Goal: Information Seeking & Learning: Learn about a topic

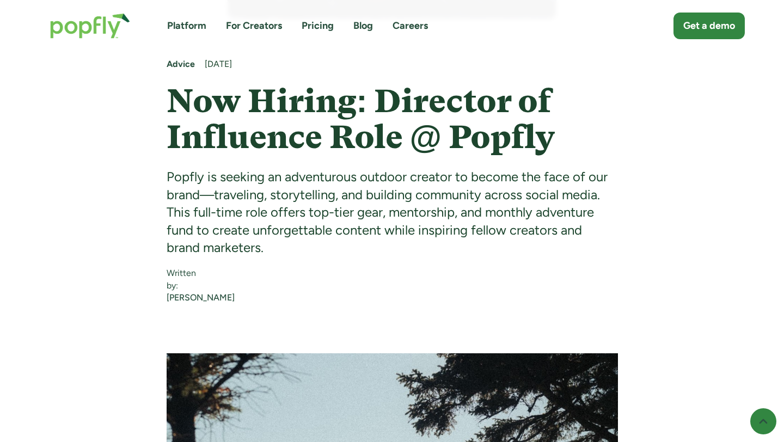
scroll to position [539, 0]
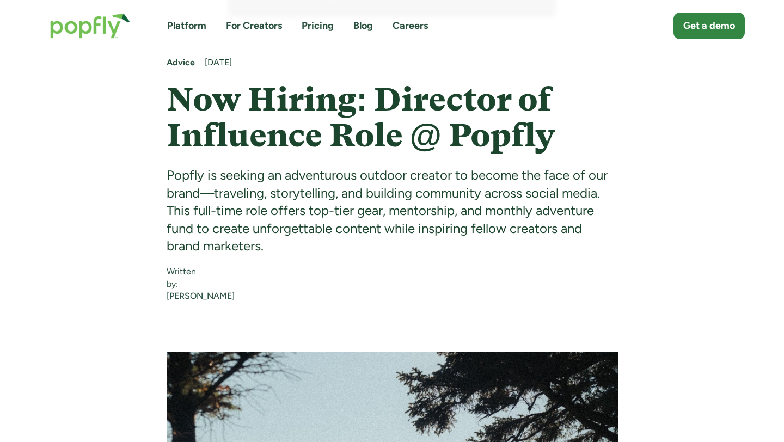
click at [454, 189] on div "Popfly is seeking an adventurous outdoor creator to become the face of our bran…" at bounding box center [392, 211] width 451 height 88
click at [426, 232] on div "Popfly is seeking an adventurous outdoor creator to become the face of our bran…" at bounding box center [392, 211] width 451 height 88
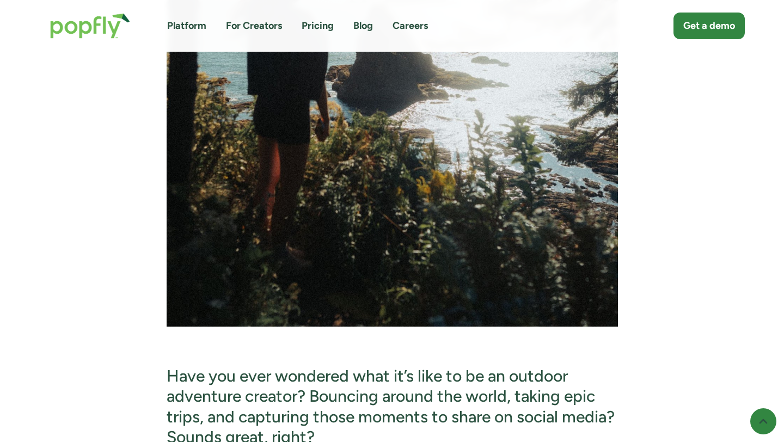
scroll to position [1395, 0]
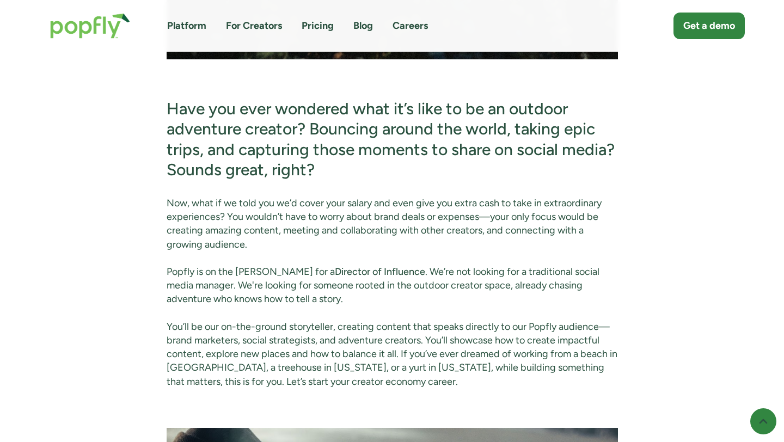
click at [426, 146] on h3 "Have you ever wondered what it’s like to be an outdoor adventure creator? Bounc…" at bounding box center [392, 140] width 451 height 82
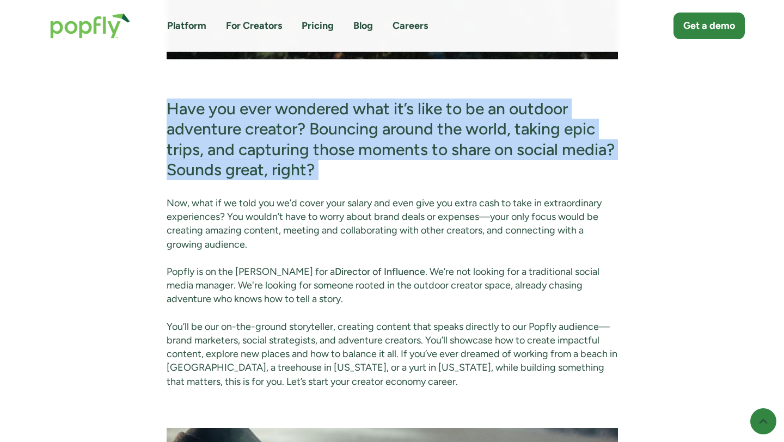
click at [426, 146] on h3 "Have you ever wondered what it’s like to be an outdoor adventure creator? Bounc…" at bounding box center [392, 140] width 451 height 82
click at [361, 173] on h3 "Have you ever wondered what it’s like to be an outdoor adventure creator? Bounc…" at bounding box center [392, 140] width 451 height 82
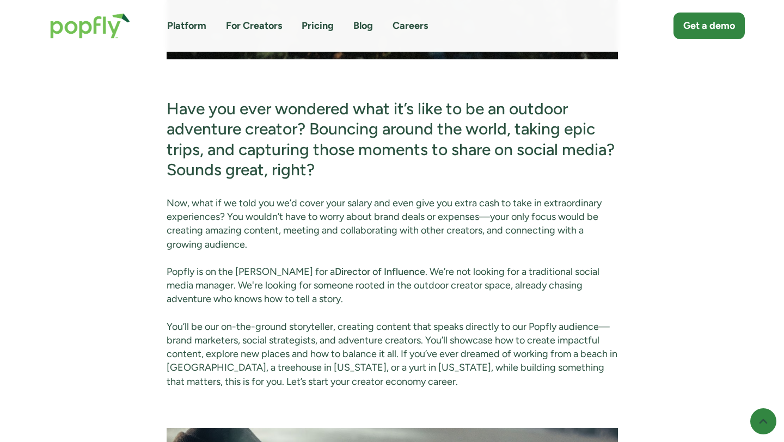
click at [361, 173] on h3 "Have you ever wondered what it’s like to be an outdoor adventure creator? Bounc…" at bounding box center [392, 140] width 451 height 82
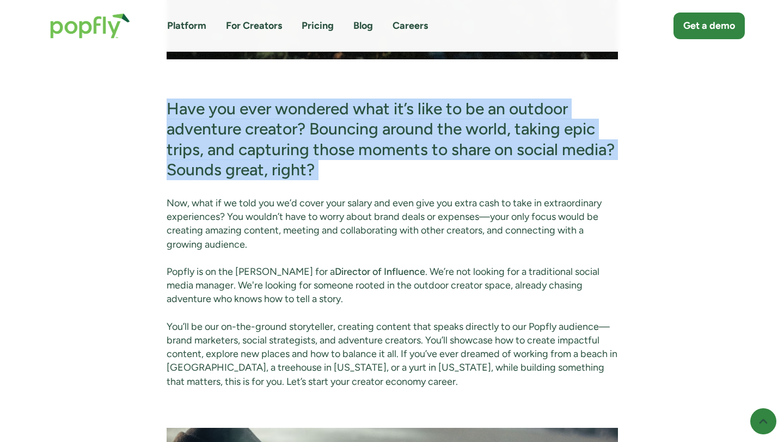
click at [315, 221] on p "Now, what if we told you we’d cover your salary and even give you extra cash to…" at bounding box center [392, 223] width 451 height 55
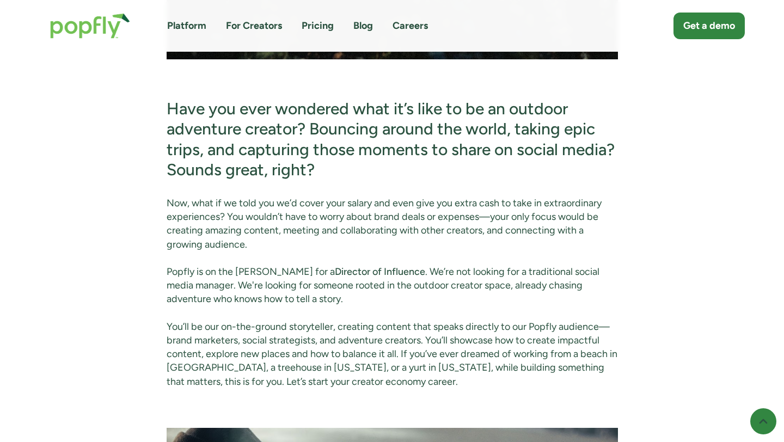
click at [315, 221] on p "Now, what if we told you we’d cover your salary and even give you extra cash to…" at bounding box center [392, 223] width 451 height 55
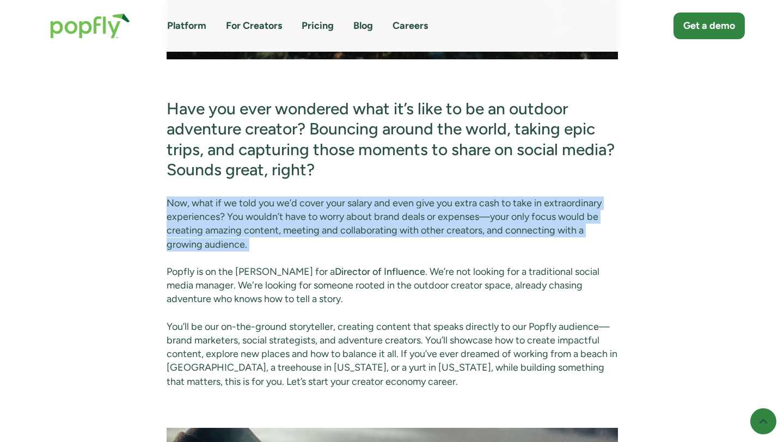
click at [315, 221] on p "Now, what if we told you we’d cover your salary and even give you extra cash to…" at bounding box center [392, 223] width 451 height 55
click at [280, 249] on p "Now, what if we told you we’d cover your salary and even give you extra cash to…" at bounding box center [392, 223] width 451 height 55
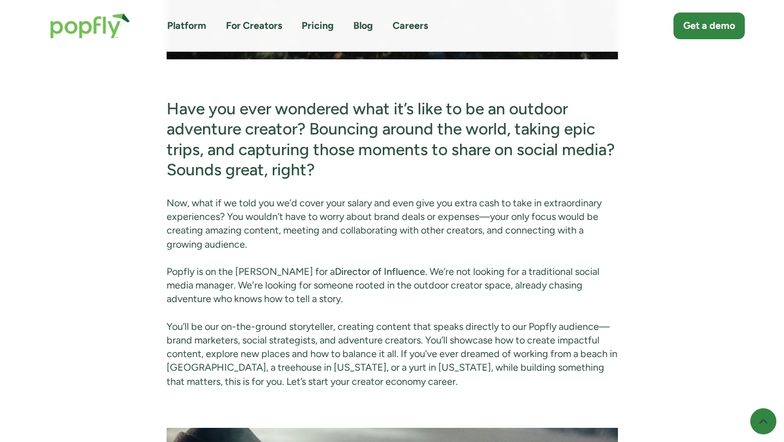
click at [280, 249] on p "Now, what if we told you we’d cover your salary and even give you extra cash to…" at bounding box center [392, 223] width 451 height 55
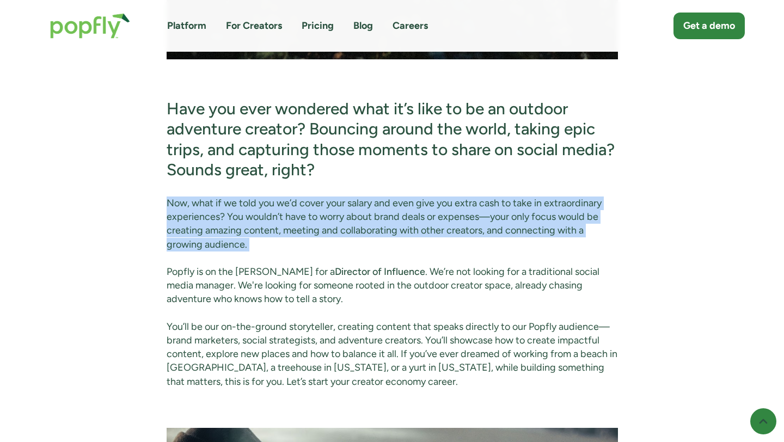
click at [280, 249] on p "Now, what if we told you we’d cover your salary and even give you extra cash to…" at bounding box center [392, 223] width 451 height 55
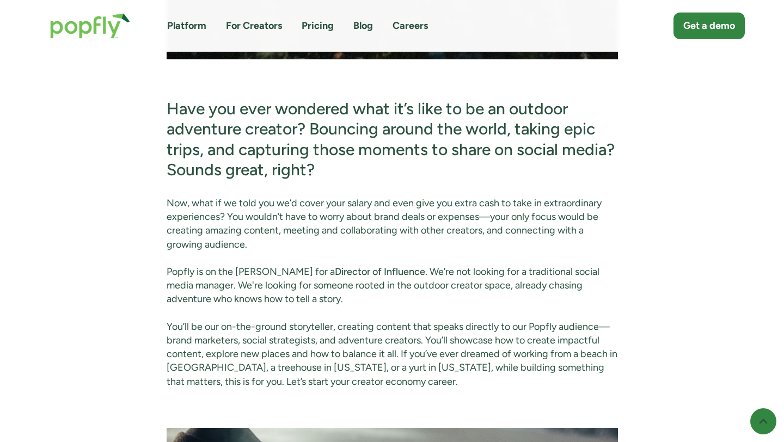
click at [280, 249] on p "Now, what if we told you we’d cover your salary and even give you extra cash to…" at bounding box center [392, 223] width 451 height 55
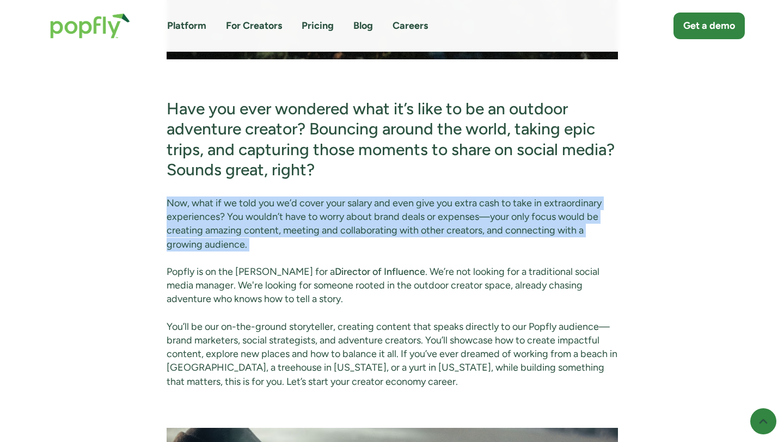
click at [280, 249] on p "Now, what if we told you we’d cover your salary and even give you extra cash to…" at bounding box center [392, 223] width 451 height 55
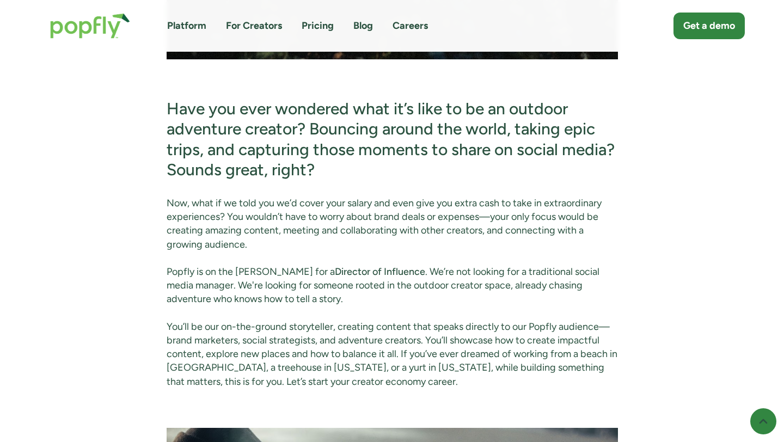
click at [280, 249] on p "Now, what if we told you we’d cover your salary and even give you extra cash to…" at bounding box center [392, 223] width 451 height 55
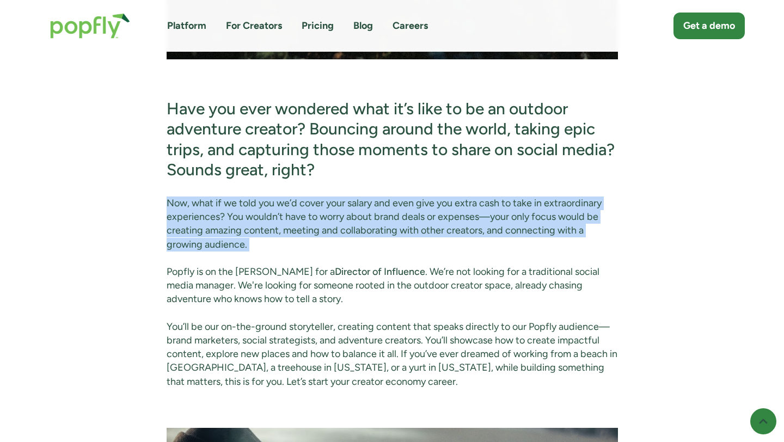
click at [242, 300] on p "Popfly is on the [PERSON_NAME] for a Director of Influence . We’re not looking …" at bounding box center [392, 285] width 451 height 41
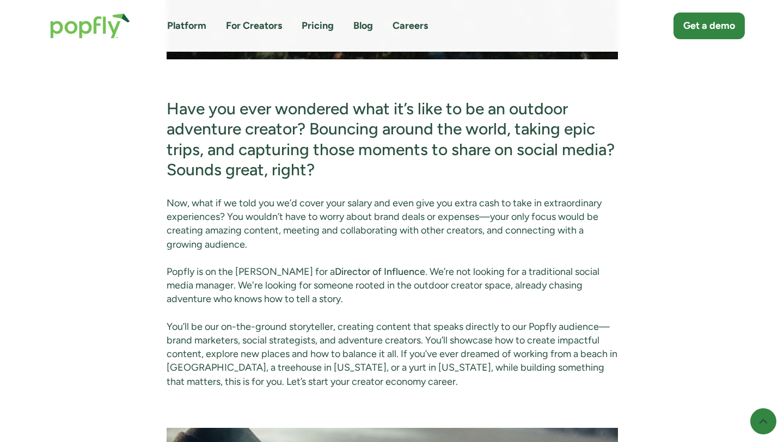
click at [242, 300] on p "Popfly is on the [PERSON_NAME] for a Director of Influence . We’re not looking …" at bounding box center [392, 285] width 451 height 41
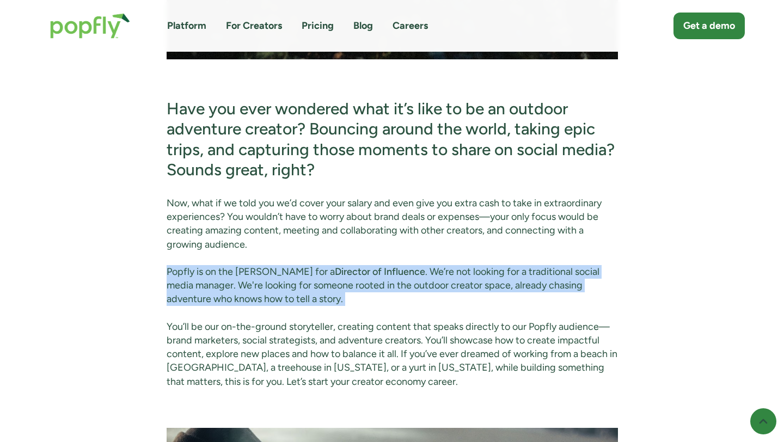
click at [242, 300] on p "Popfly is on the [PERSON_NAME] for a Director of Influence . We’re not looking …" at bounding box center [392, 285] width 451 height 41
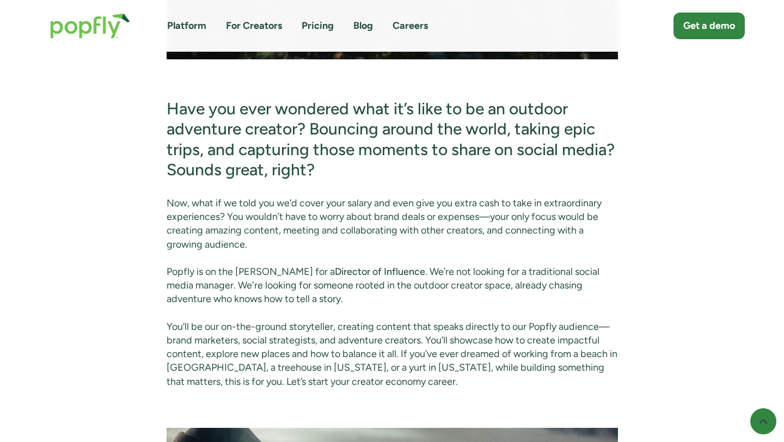
click at [242, 300] on p "Popfly is on the [PERSON_NAME] for a Director of Influence . We’re not looking …" at bounding box center [392, 285] width 451 height 41
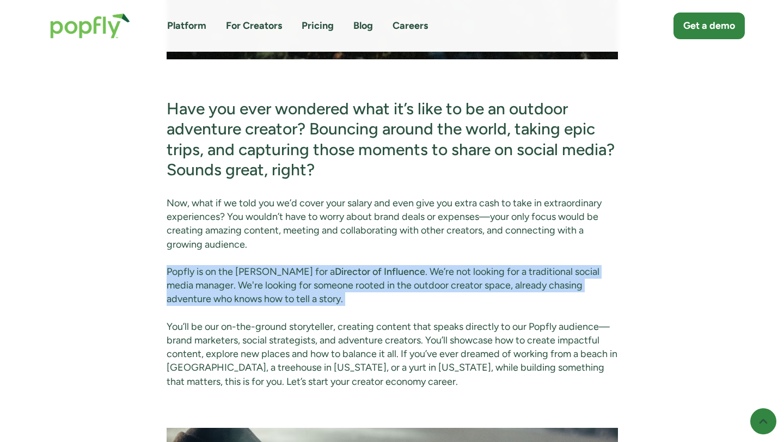
click at [242, 300] on p "Popfly is on the [PERSON_NAME] for a Director of Influence . We’re not looking …" at bounding box center [392, 285] width 451 height 41
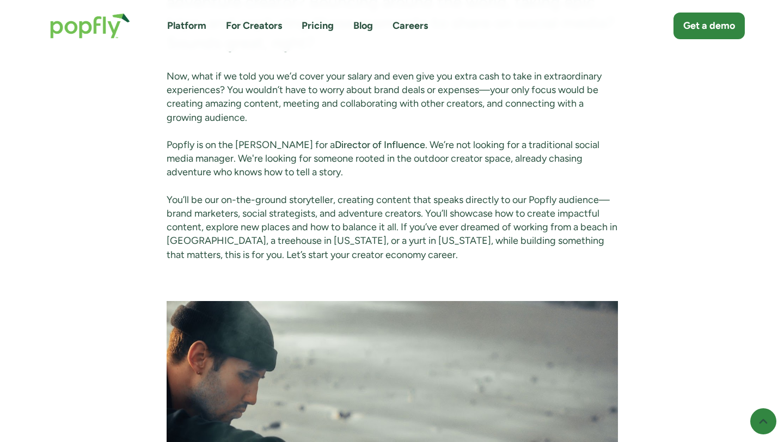
scroll to position [1526, 0]
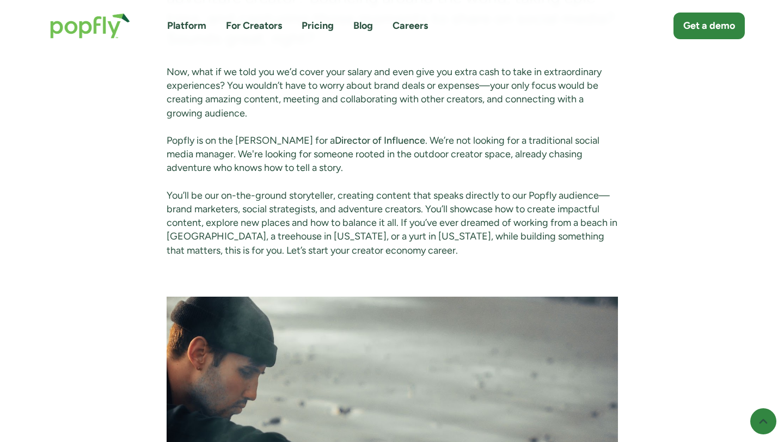
click at [284, 212] on p "You’ll be our on-the-ground storyteller, creating content that speaks directly …" at bounding box center [392, 223] width 451 height 69
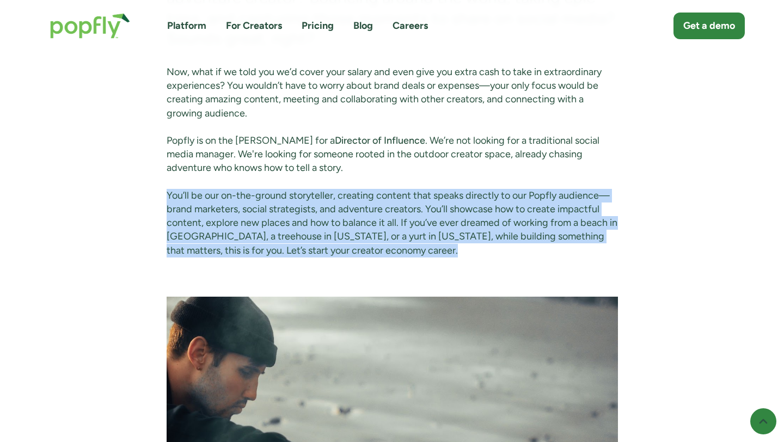
click at [284, 212] on p "You’ll be our on-the-ground storyteller, creating content that speaks directly …" at bounding box center [392, 223] width 451 height 69
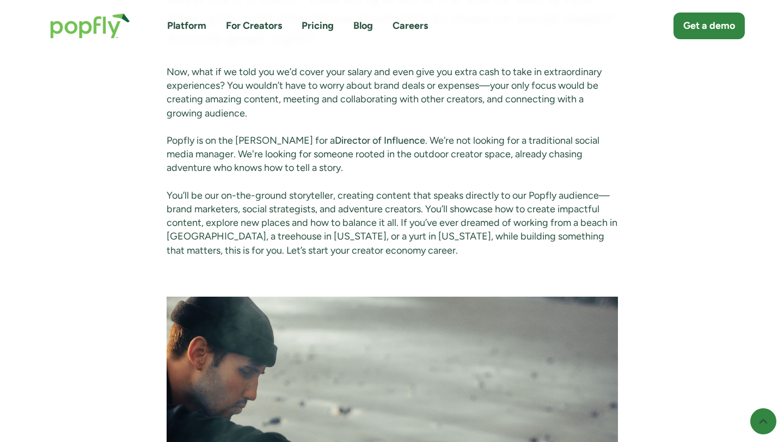
click at [315, 242] on p "You’ll be our on-the-ground storyteller, creating content that speaks directly …" at bounding box center [392, 223] width 451 height 69
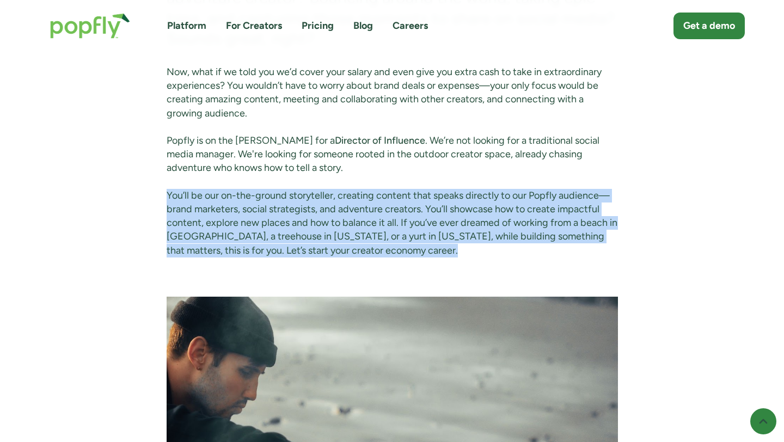
click at [383, 225] on p "You’ll be our on-the-ground storyteller, creating content that speaks directly …" at bounding box center [392, 223] width 451 height 69
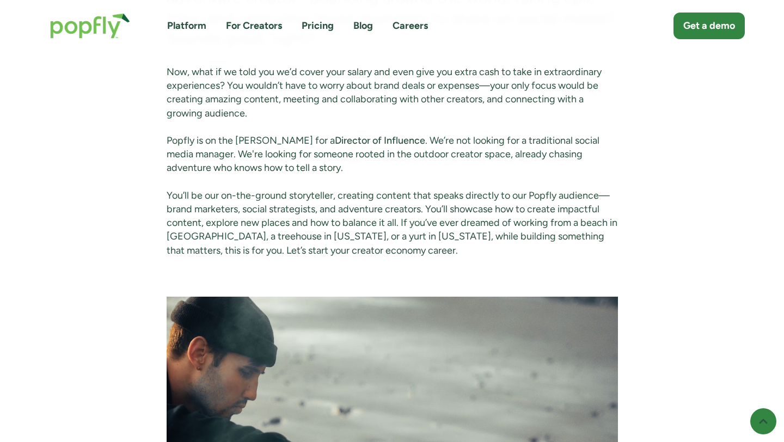
click at [383, 225] on p "You’ll be our on-the-ground storyteller, creating content that speaks directly …" at bounding box center [392, 223] width 451 height 69
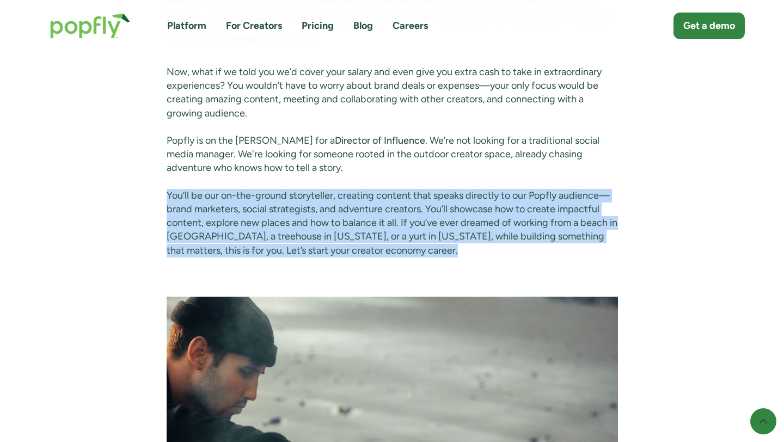
click at [383, 225] on p "You’ll be our on-the-ground storyteller, creating content that speaks directly …" at bounding box center [392, 223] width 451 height 69
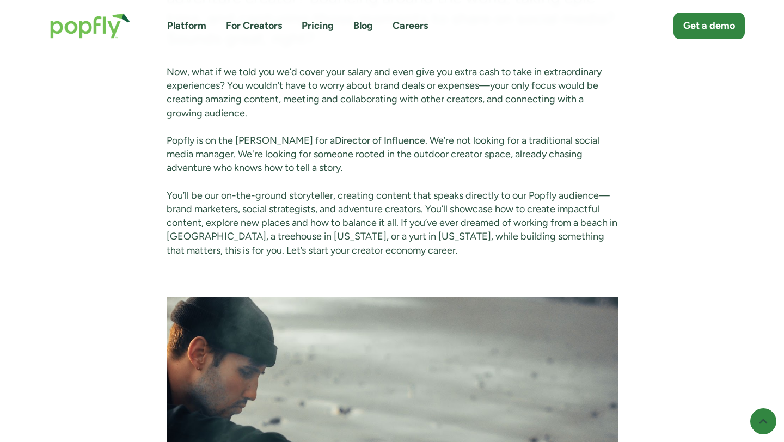
click at [367, 91] on p "Now, what if we told you we’d cover your salary and even give you extra cash to…" at bounding box center [392, 92] width 451 height 55
